Goal: Task Accomplishment & Management: Complete application form

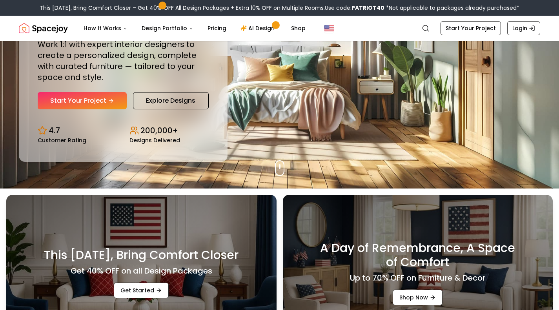
scroll to position [102, 0]
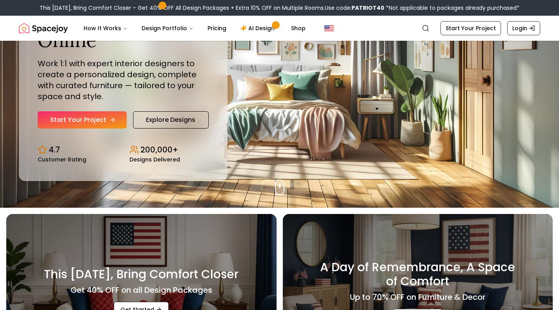
click at [116, 113] on link "Start Your Project" at bounding box center [82, 119] width 89 height 17
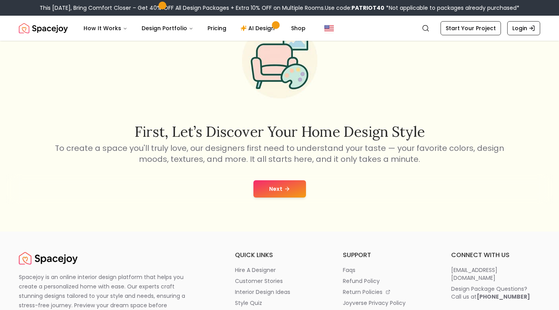
click at [286, 186] on icon at bounding box center [287, 189] width 6 height 6
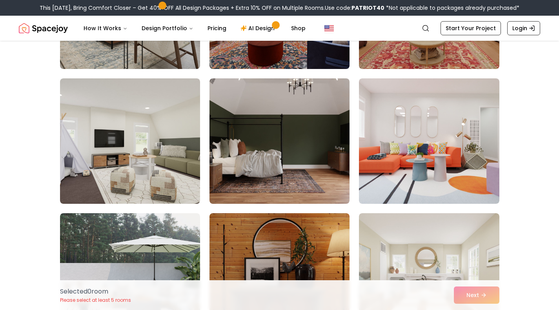
scroll to position [704, 0]
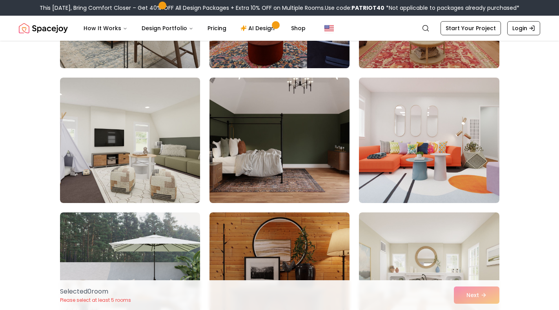
click at [286, 186] on img at bounding box center [279, 141] width 140 height 126
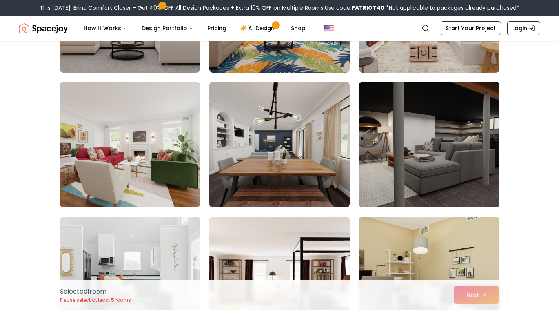
scroll to position [1106, 0]
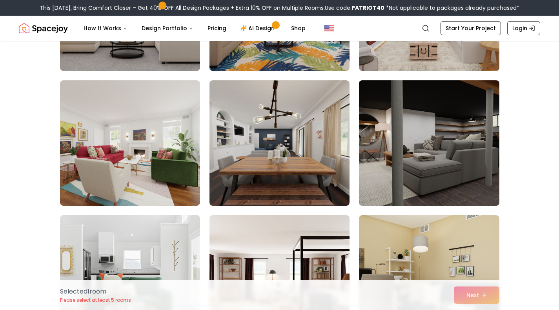
click at [381, 168] on img at bounding box center [428, 143] width 147 height 132
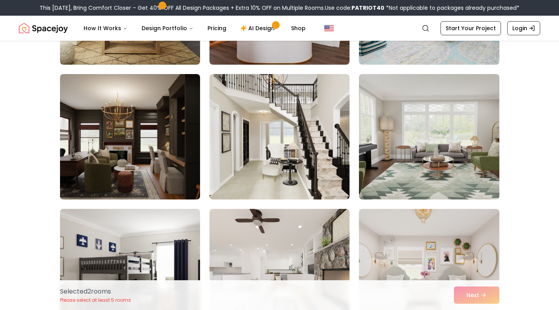
scroll to position [1788, 0]
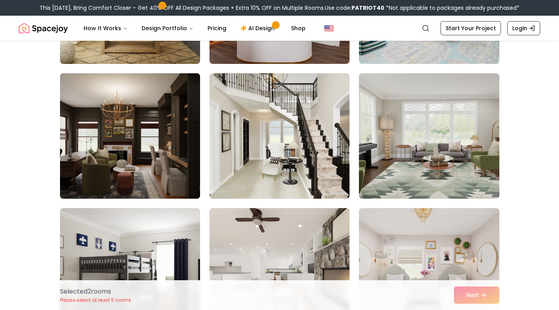
click at [189, 122] on img at bounding box center [129, 136] width 147 height 132
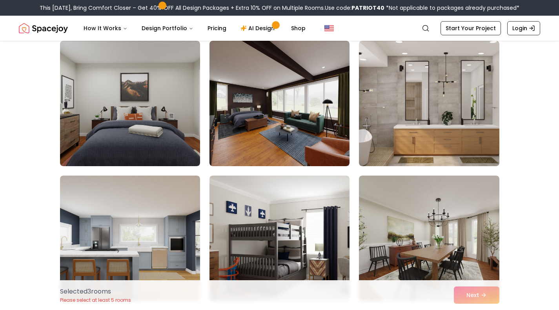
scroll to position [2504, 0]
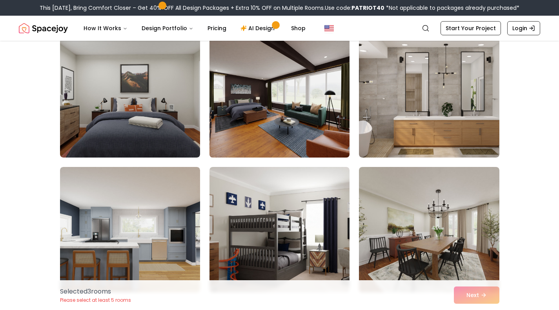
click at [249, 108] on img at bounding box center [279, 95] width 147 height 132
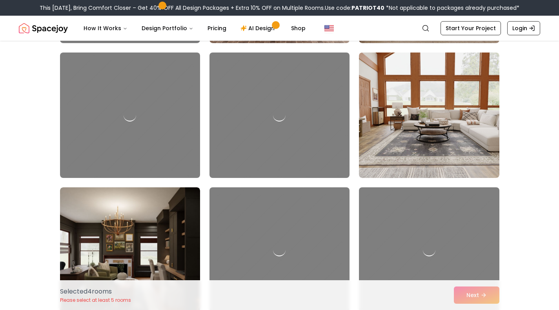
scroll to position [4240, 0]
